Goal: Book appointment/travel/reservation

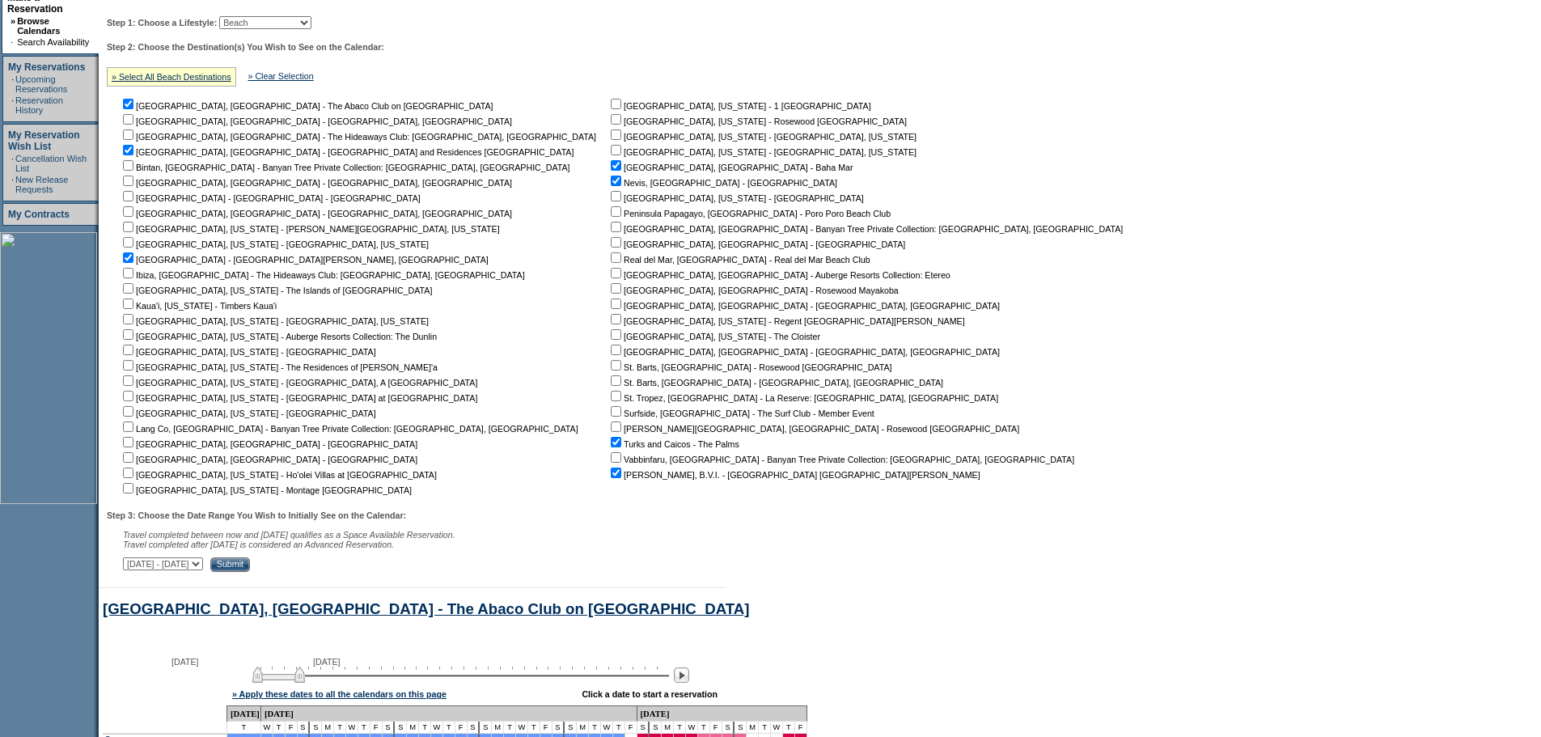
scroll to position [168, 0]
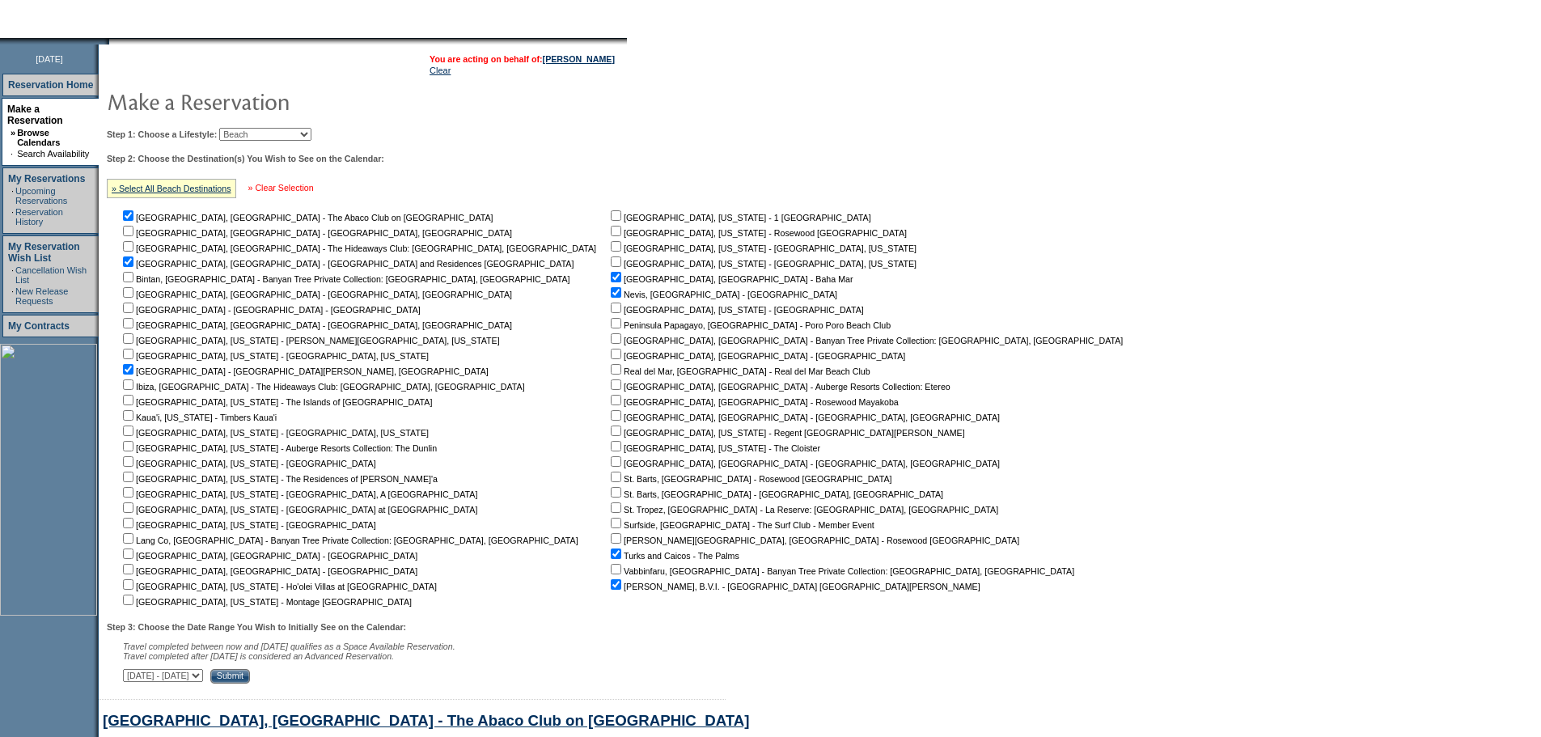
click at [292, 191] on link "» Clear Selection" at bounding box center [281, 188] width 66 height 10
checkbox input "false"
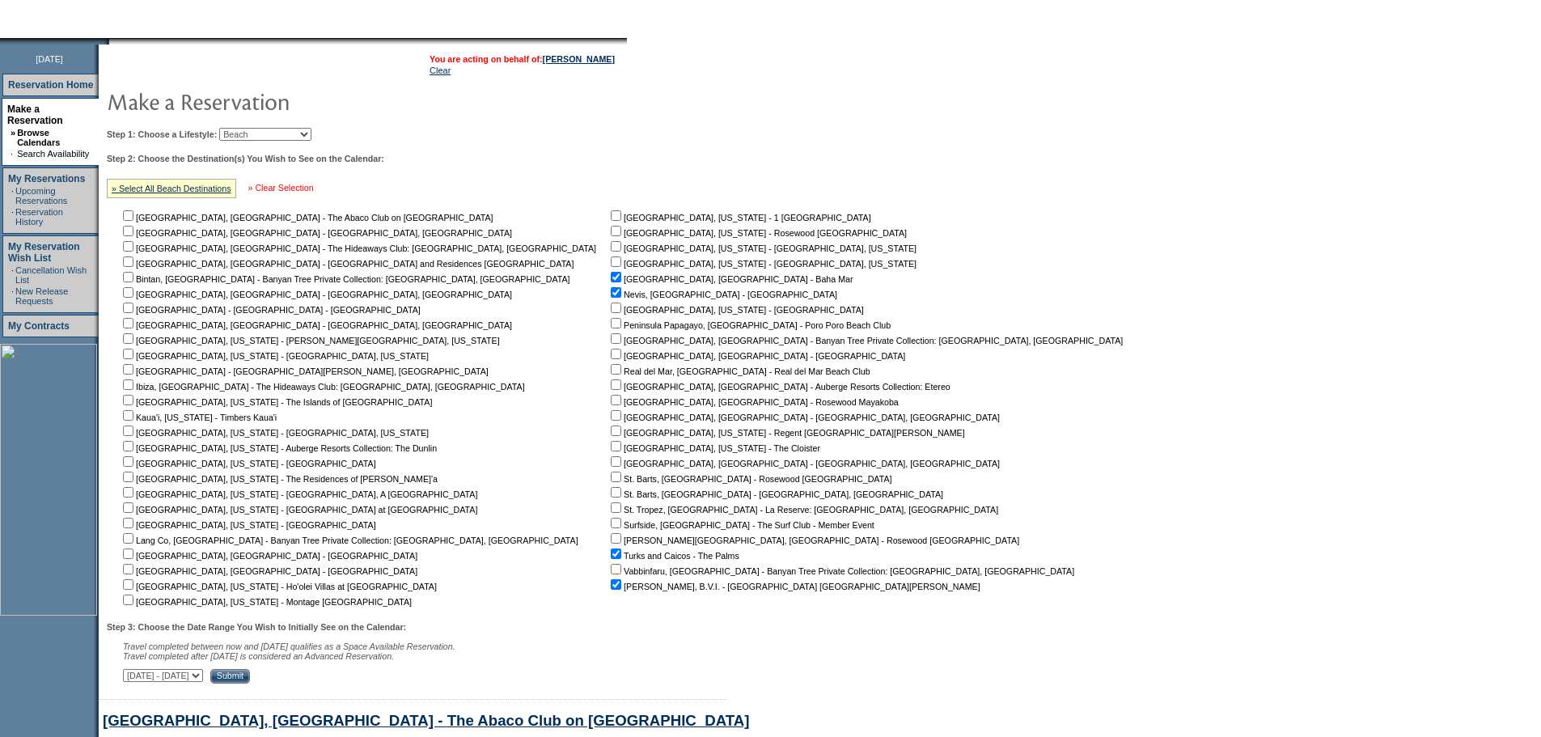
checkbox input "false"
click at [134, 342] on input "checkbox" at bounding box center [128, 338] width 11 height 11
checkbox input "true"
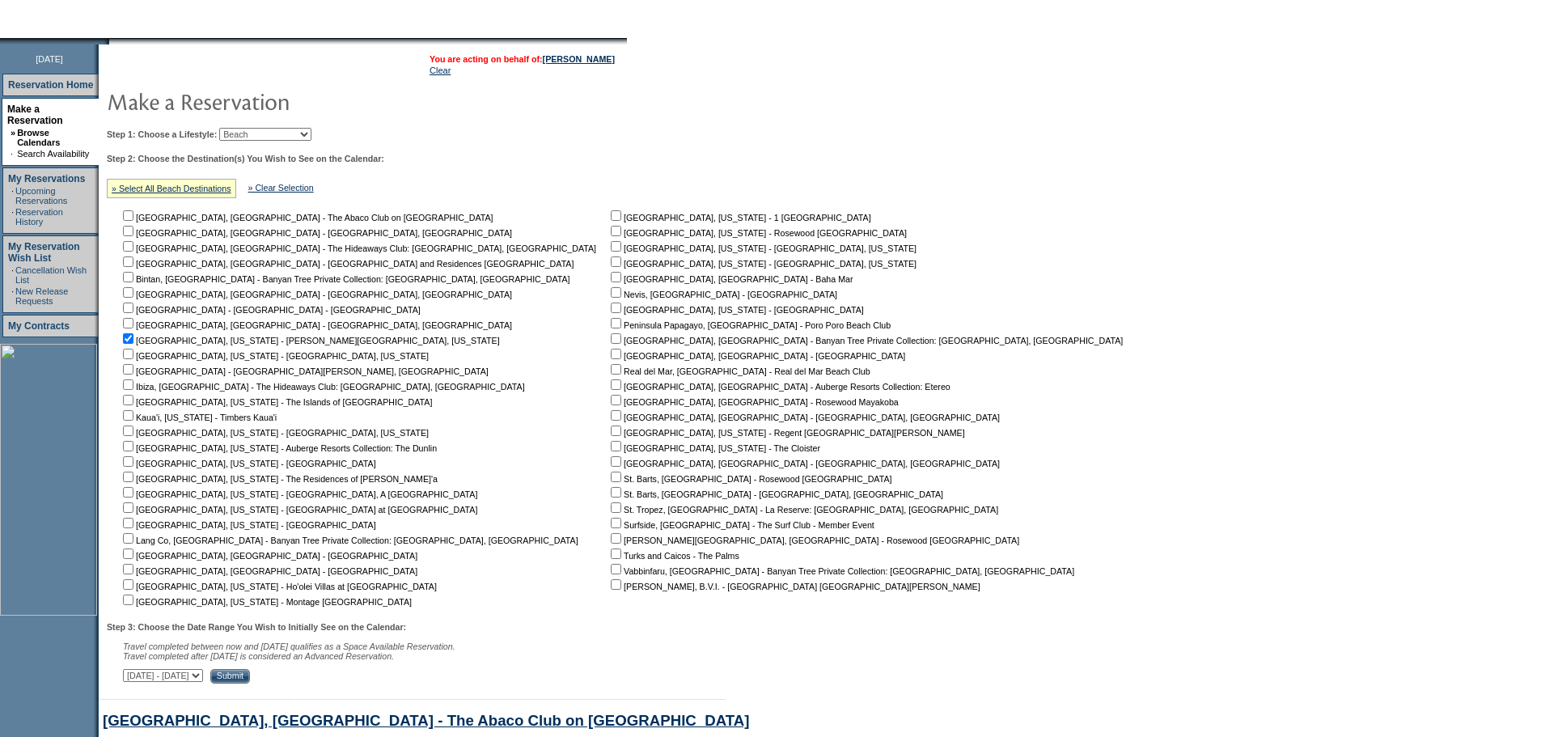
click at [134, 359] on input "checkbox" at bounding box center [128, 354] width 11 height 11
checkbox input "true"
click at [611, 267] on input "checkbox" at bounding box center [616, 261] width 11 height 11
checkbox input "true"
click at [608, 213] on td "[GEOGRAPHIC_DATA], [US_STATE] - 1 Hotel [GEOGRAPHIC_DATA] [GEOGRAPHIC_DATA], [U…" at bounding box center [870, 408] width 525 height 400
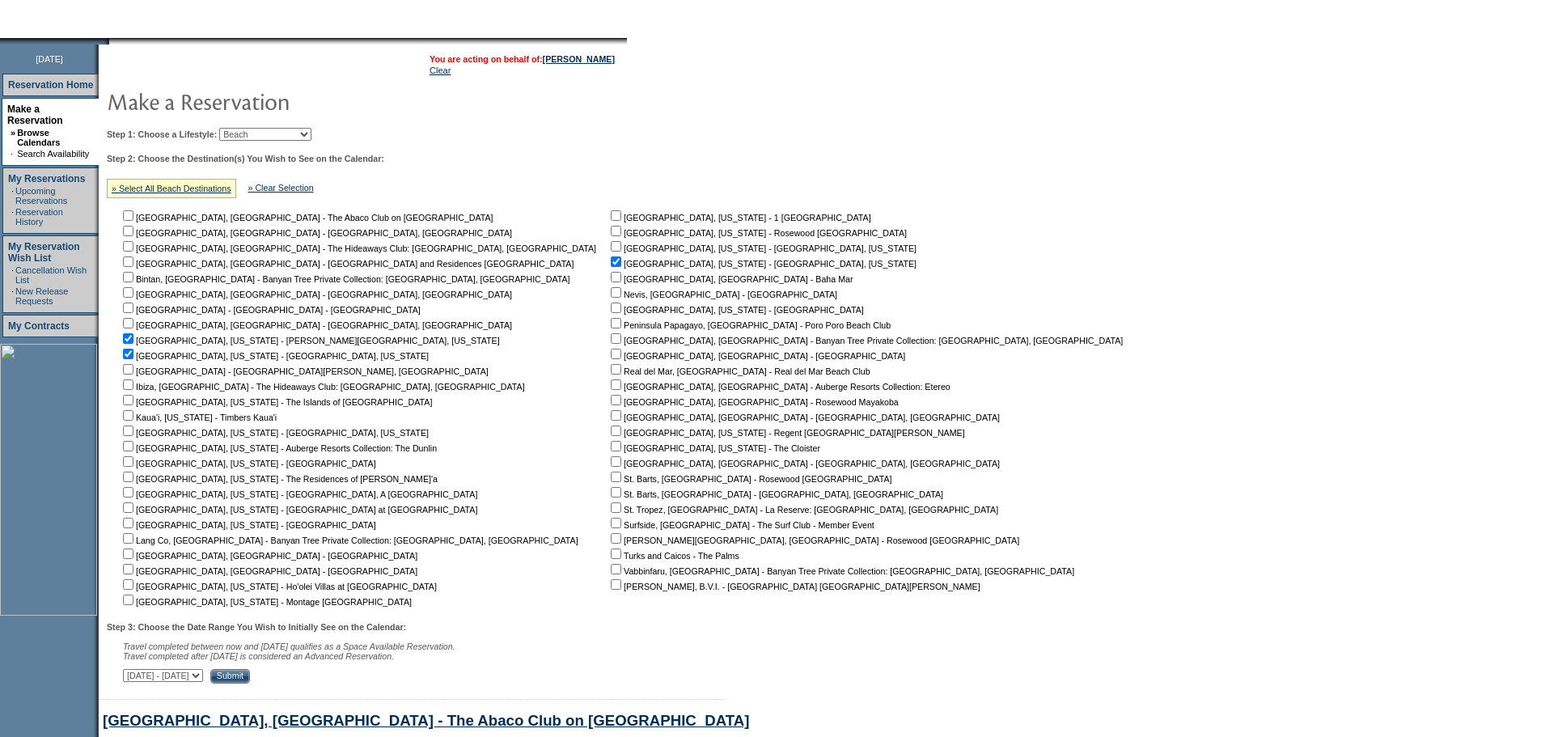
click at [611, 216] on input "checkbox" at bounding box center [616, 215] width 11 height 11
checkbox input "true"
click at [250, 684] on input "Submit" at bounding box center [230, 676] width 40 height 15
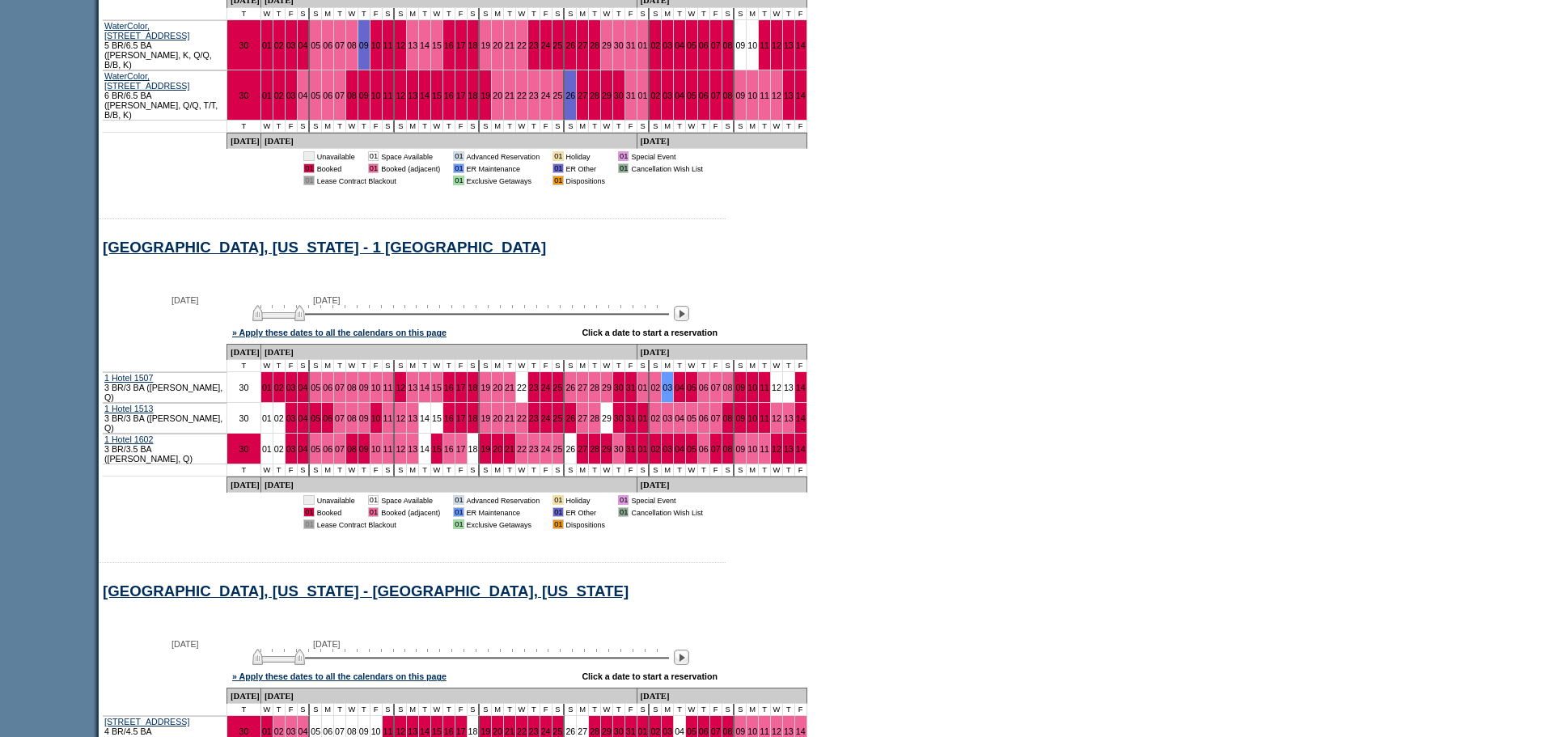
scroll to position [1297, 0]
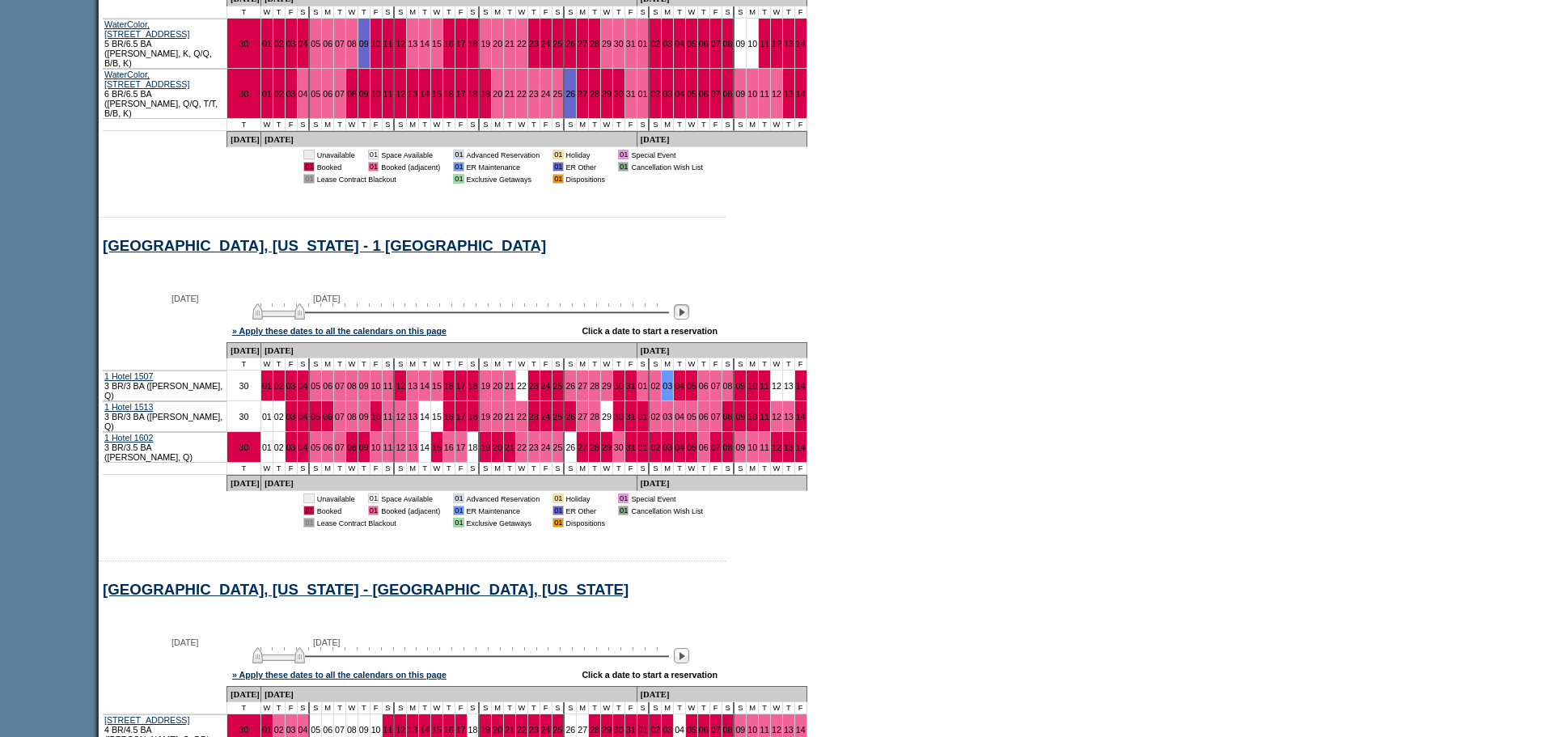
click at [689, 304] on img at bounding box center [681, 311] width 15 height 15
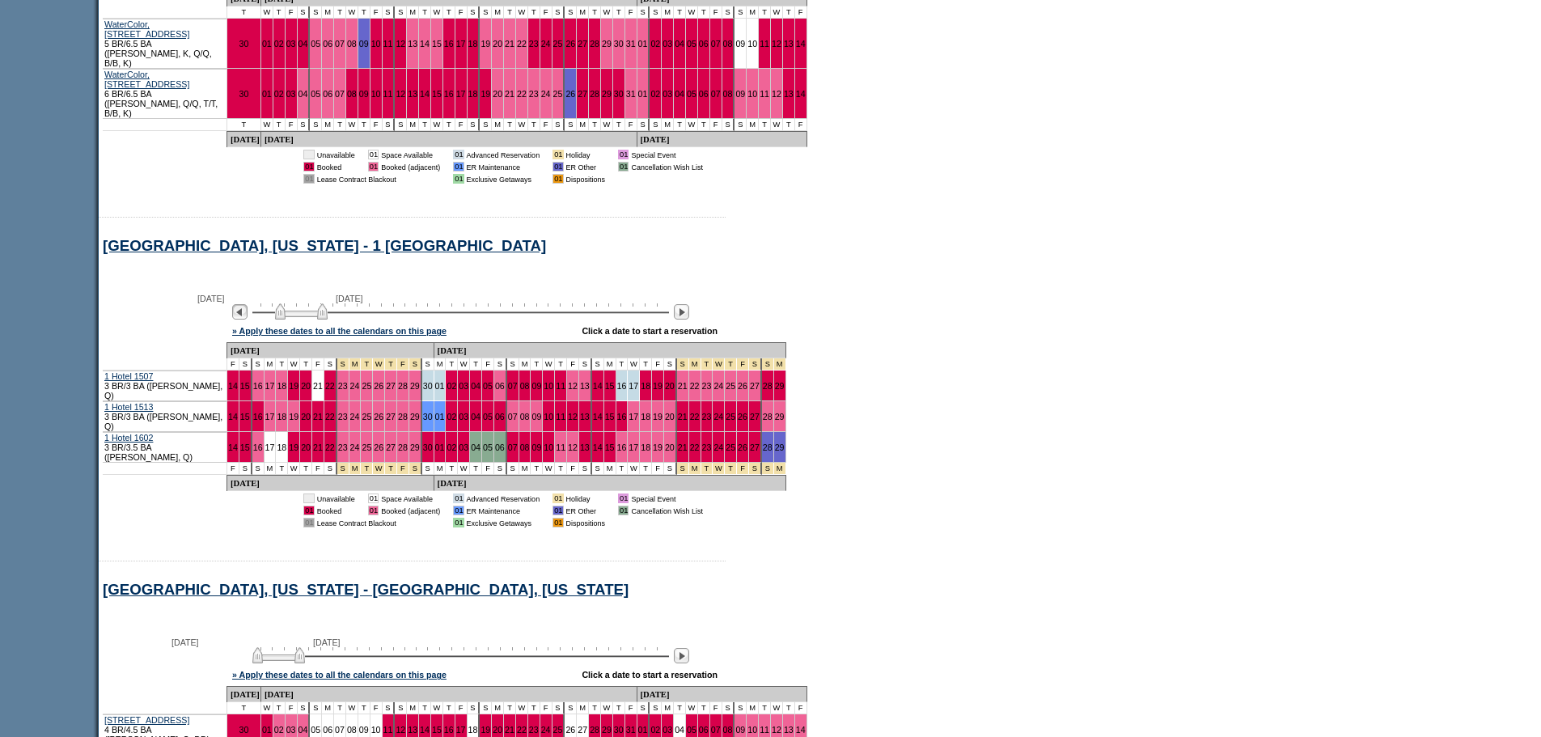
click at [248, 304] on img at bounding box center [239, 311] width 15 height 15
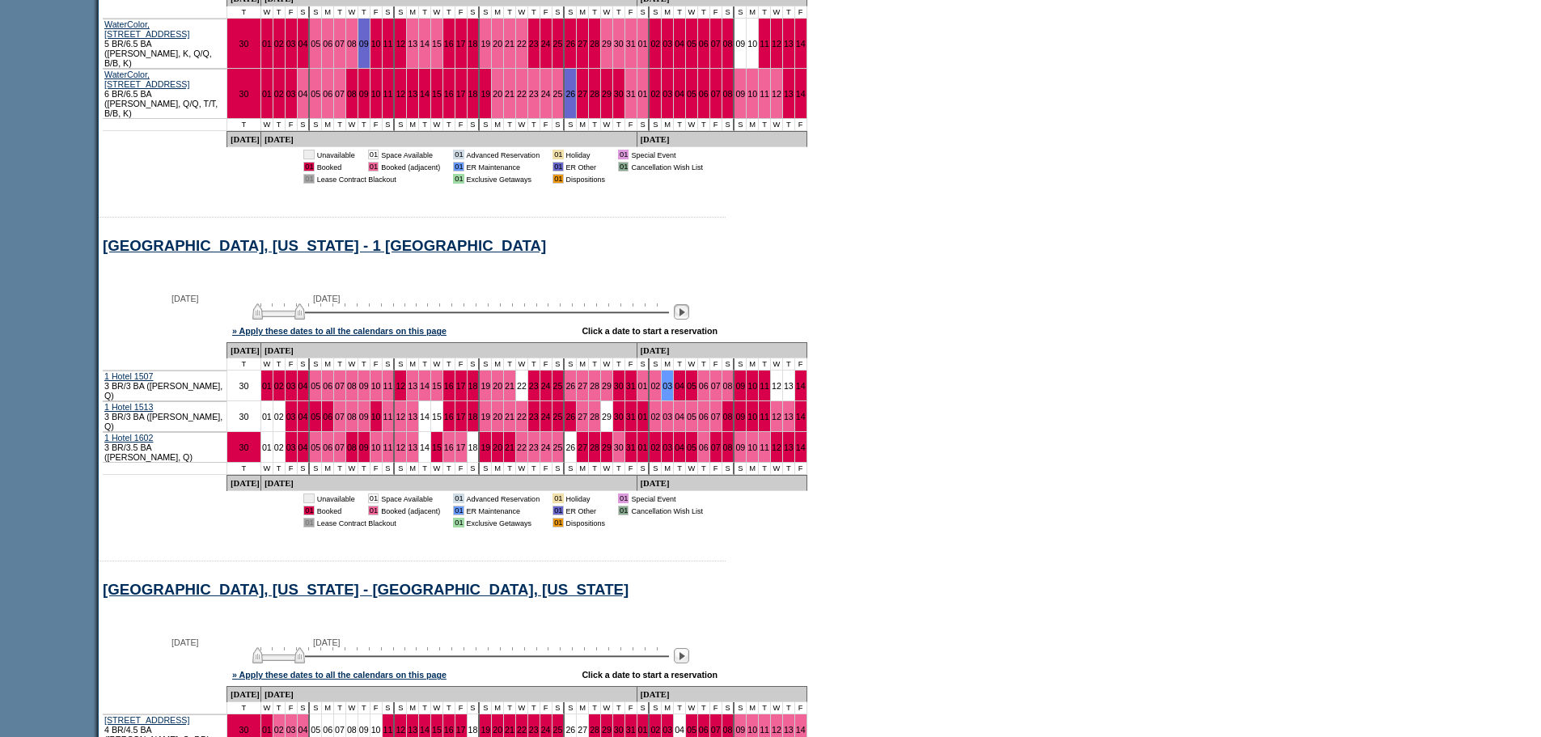
click at [689, 304] on img at bounding box center [681, 311] width 15 height 15
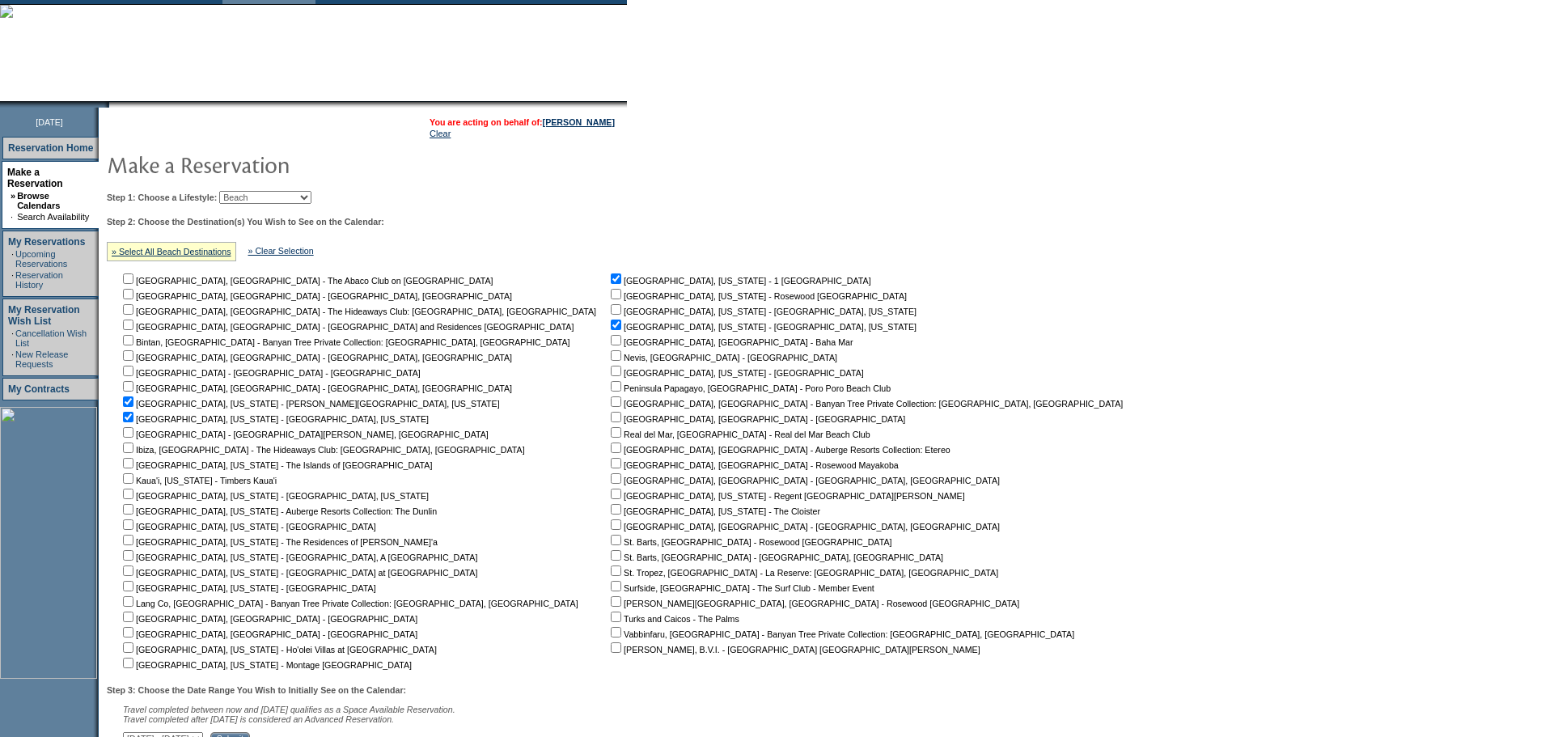
scroll to position [0, 0]
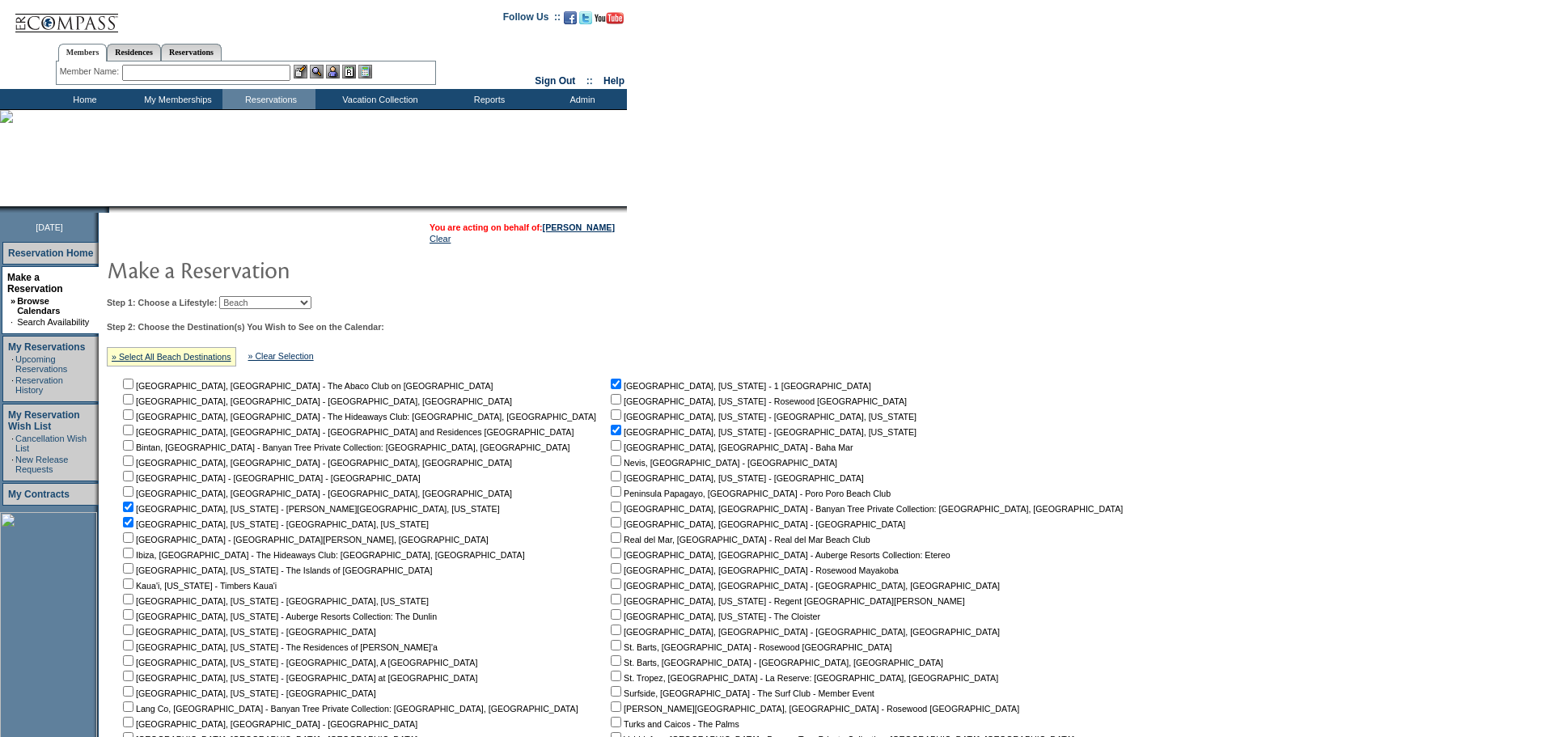
click at [269, 299] on select "Beach Leisure Metropolitan Mountain OIAL for Adventure OIAL for Couples OIAL fo…" at bounding box center [265, 302] width 92 height 13
click at [303, 305] on select "Beach Leisure Metropolitan Mountain OIAL for Adventure OIAL for Couples OIAL fo…" at bounding box center [265, 302] width 92 height 13
click at [732, 343] on div "Step 2: Choose the Destination(s) You Wish to See on the Calendar: » Select All…" at bounding box center [621, 550] width 1028 height 456
click at [598, 231] on link "[PERSON_NAME]" at bounding box center [579, 228] width 72 height 10
